Goal: Task Accomplishment & Management: Use online tool/utility

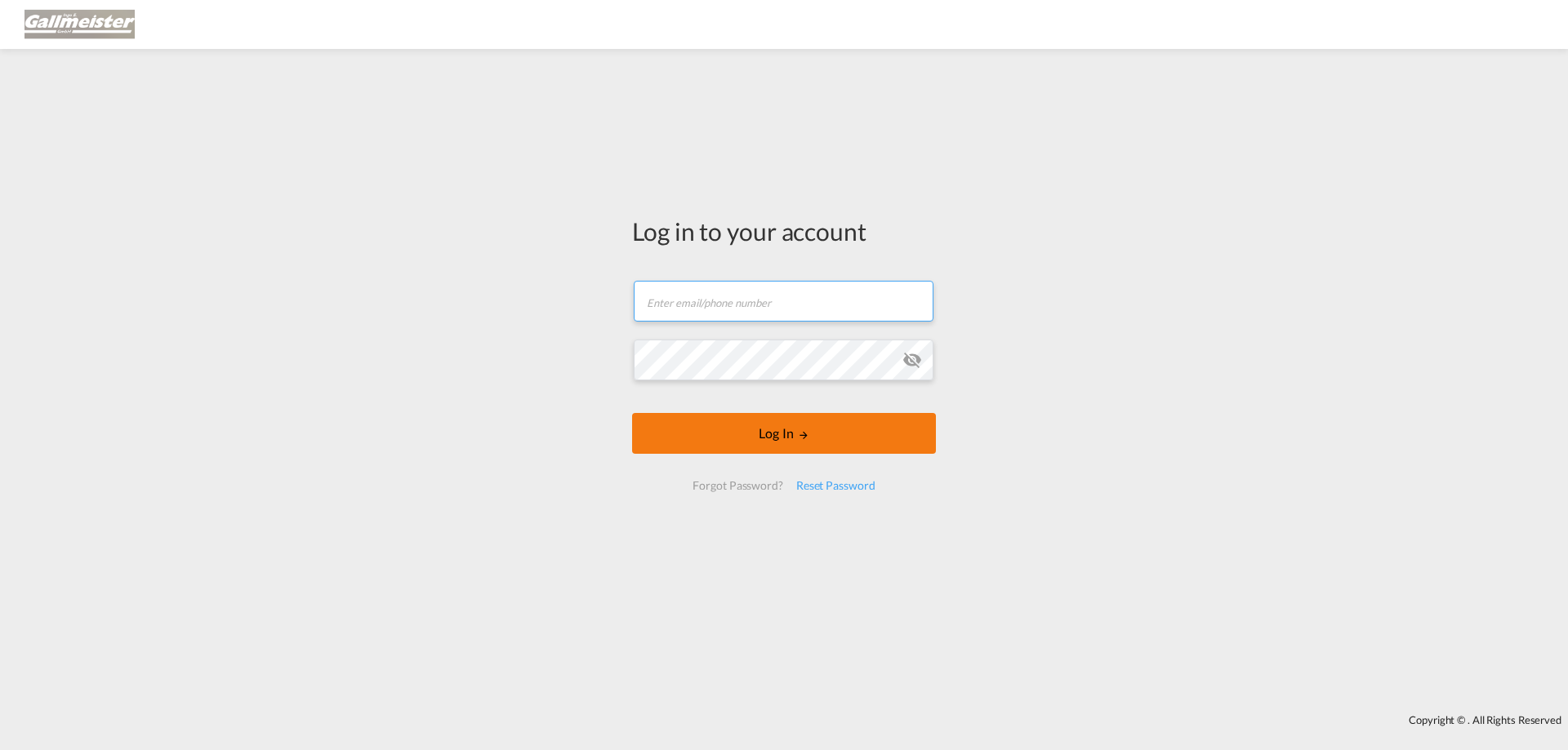
type input "patrick.soltau@ingo-gallmeister.de"
click at [784, 439] on form "patrick.soltau@ingo-gallmeister.de Email field is required Password field is re…" at bounding box center [783, 385] width 304 height 243
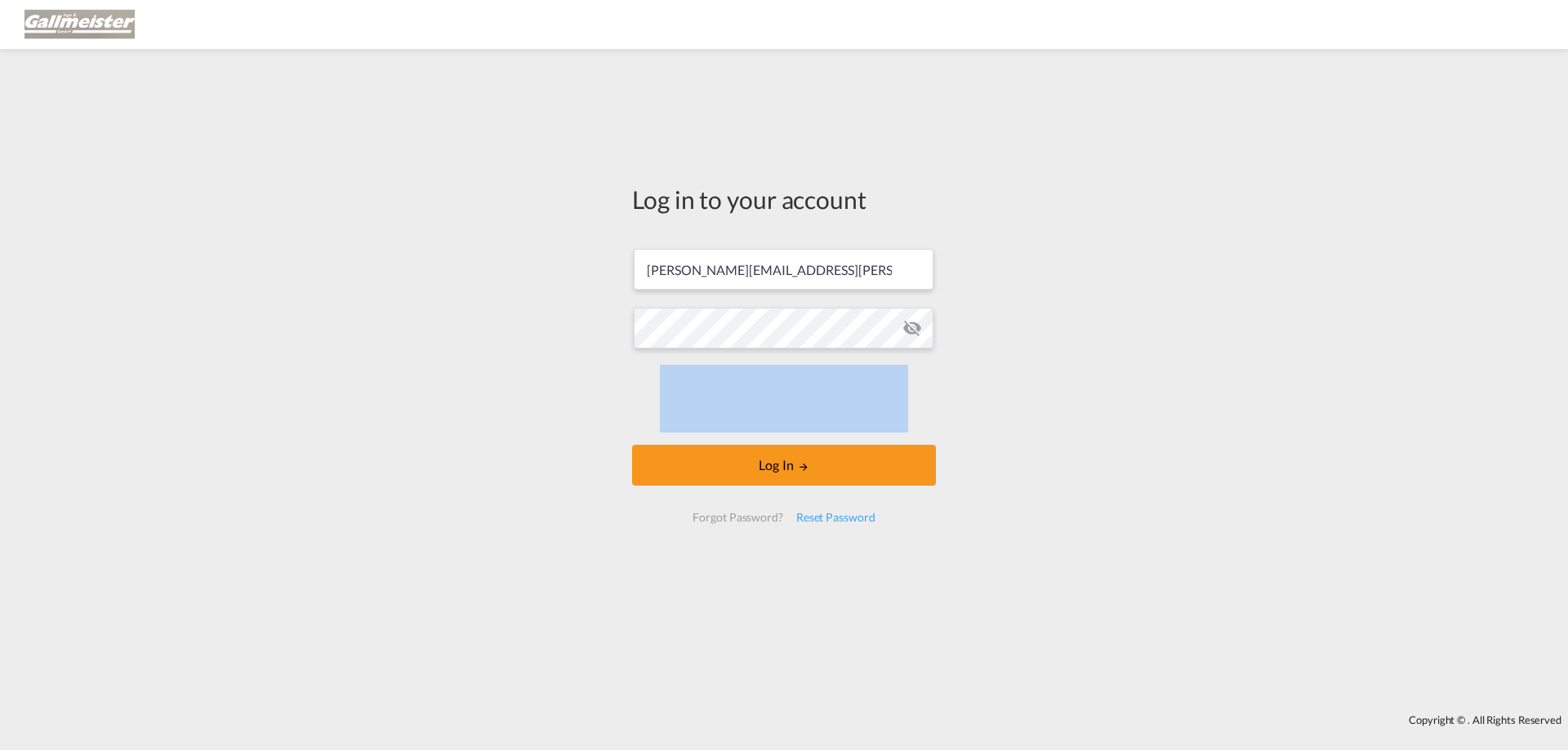
drag, startPoint x: 784, startPoint y: 439, endPoint x: 754, endPoint y: 427, distance: 32.3
click at [761, 432] on form "patrick.soltau@ingo-gallmeister.de Log In Forgot Password? Reset Password" at bounding box center [783, 385] width 304 height 306
click at [707, 459] on button "Log In" at bounding box center [783, 465] width 304 height 41
